Goal: Task Accomplishment & Management: Manage account settings

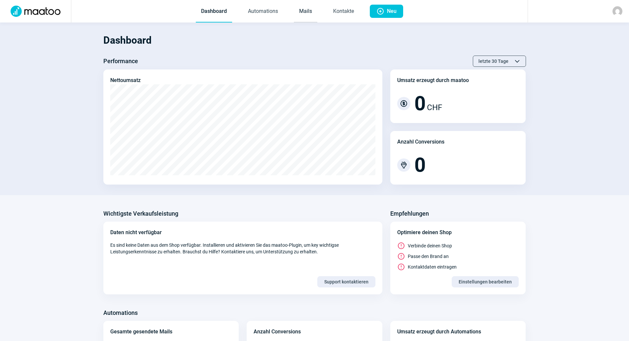
click at [298, 7] on link "Mails" at bounding box center [305, 12] width 23 height 22
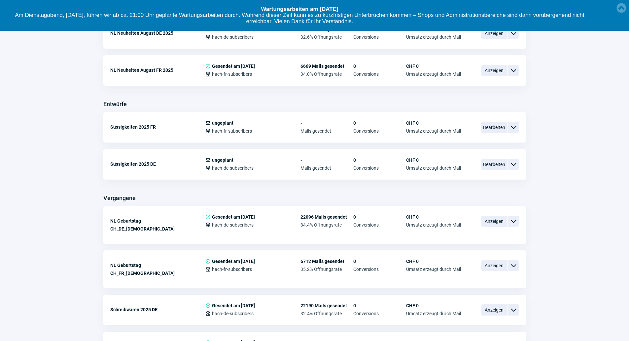
scroll to position [231, 0]
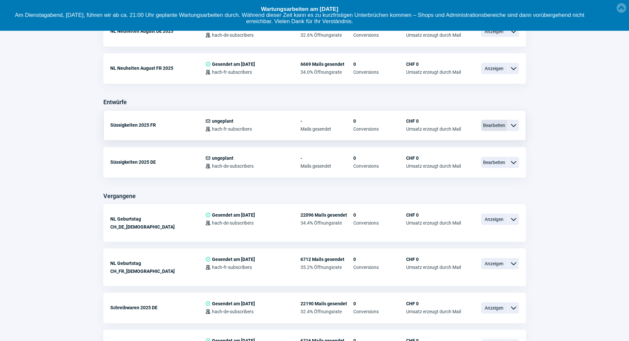
click at [498, 124] on span "Bearbeiten" at bounding box center [494, 125] width 26 height 11
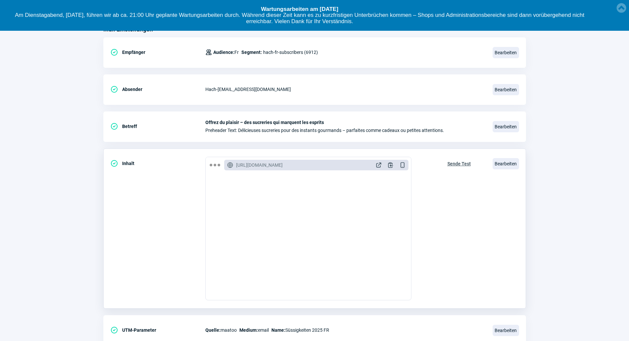
scroll to position [99, 0]
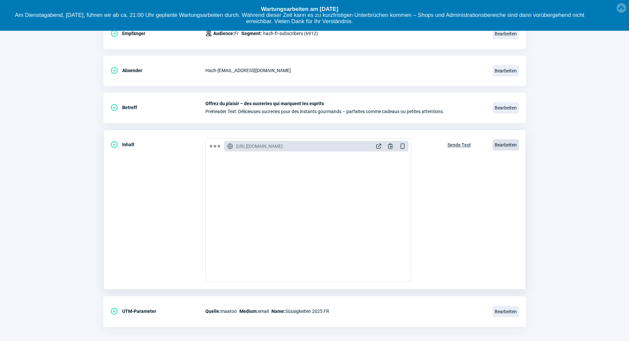
click at [504, 144] on span "Bearbeiten" at bounding box center [506, 144] width 26 height 11
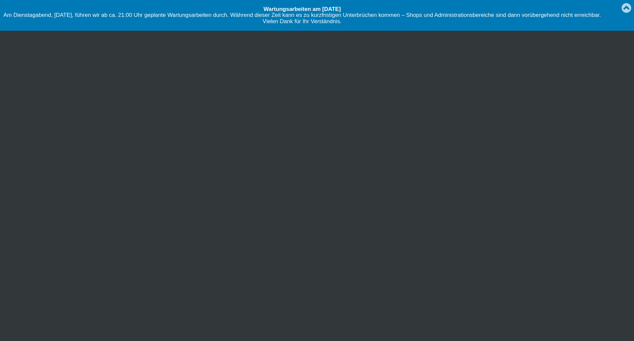
click at [626, 8] on link "Created with Raphaël 2.1.2" at bounding box center [626, 7] width 13 height 15
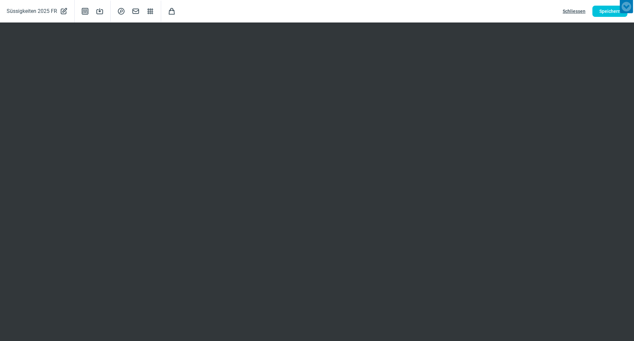
click at [564, 12] on span "Schliessen" at bounding box center [574, 11] width 23 height 11
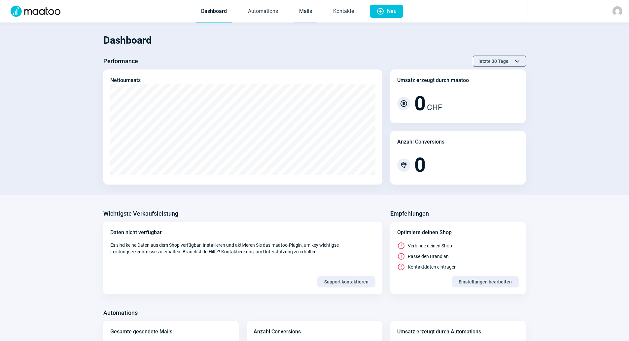
click at [308, 11] on link "Mails" at bounding box center [305, 12] width 23 height 22
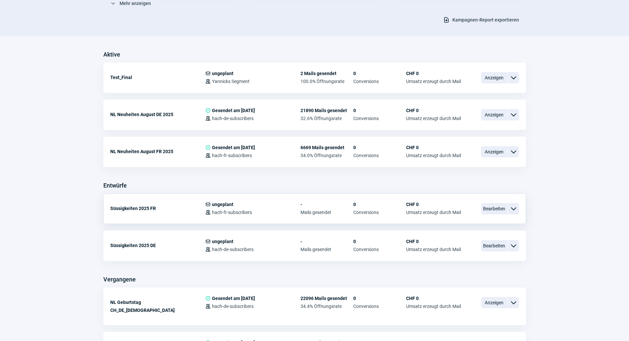
scroll to position [132, 0]
click at [455, 243] on span "Bearbeiten" at bounding box center [494, 244] width 26 height 11
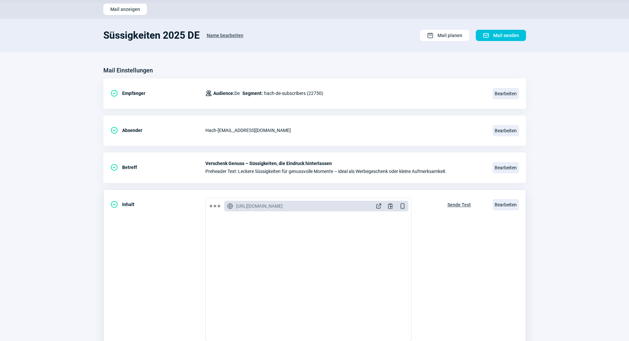
scroll to position [33, 0]
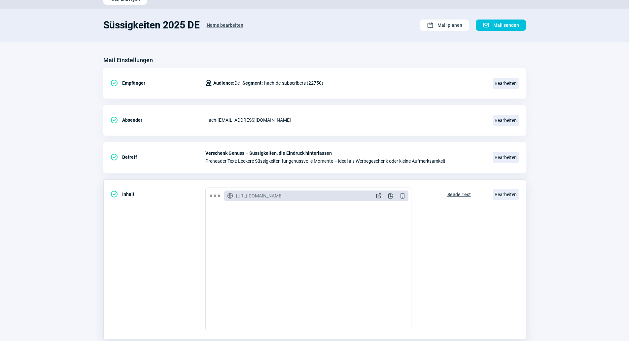
click at [455, 197] on span "Bearbeiten" at bounding box center [506, 194] width 26 height 11
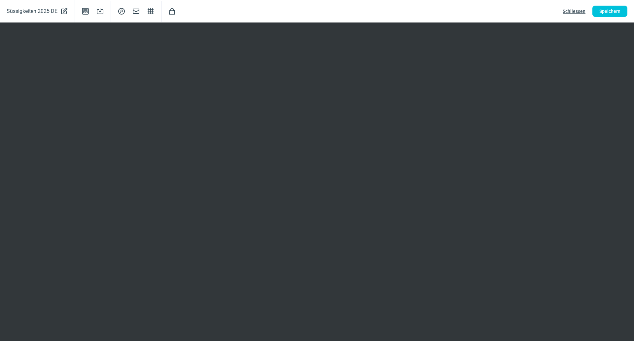
click at [455, 4] on div "Süssigkeiten 2025 DE PencilAlt icon Template icon Save icon SearchCircle icon M…" at bounding box center [317, 11] width 634 height 22
click at [455, 11] on span "Schliessen" at bounding box center [574, 11] width 23 height 11
